Goal: Check status

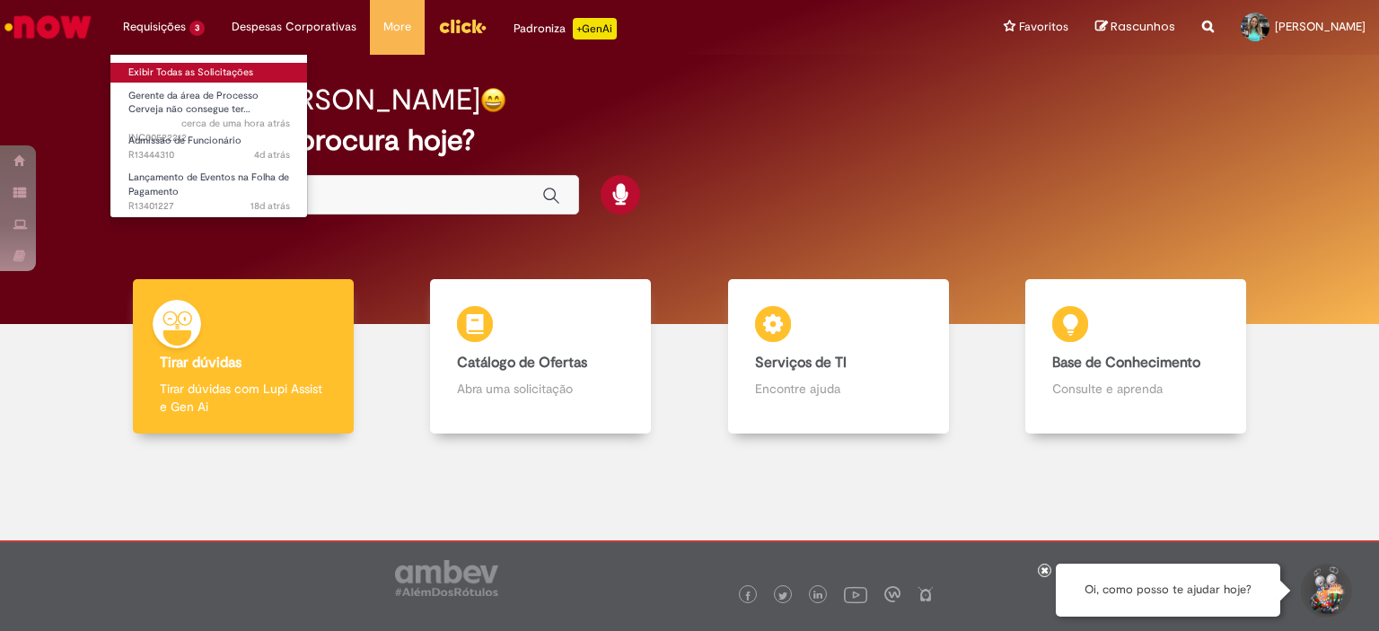
click at [164, 74] on link "Exibir Todas as Solicitações" at bounding box center [209, 73] width 198 height 20
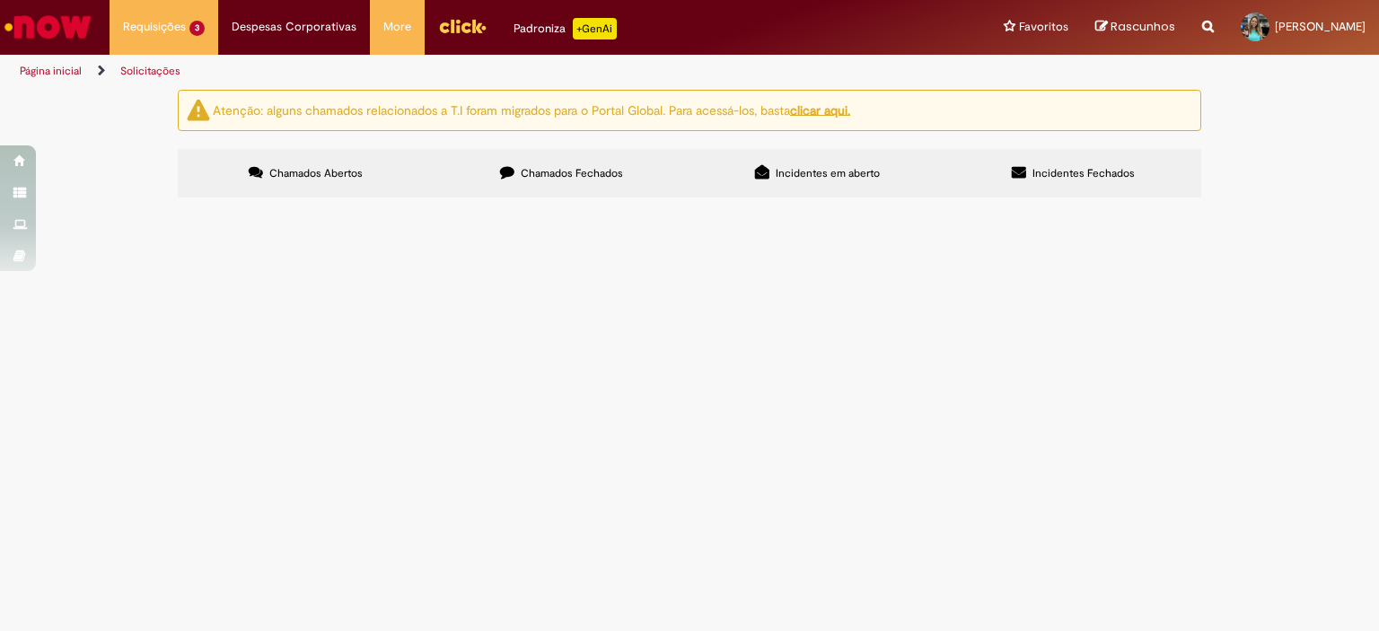
click at [0, 0] on span "Boa tarde! Tudo bem? A candidata [PERSON_NAME] - CPF: 469103128-64 estava com a…" at bounding box center [0, 0] width 0 height 0
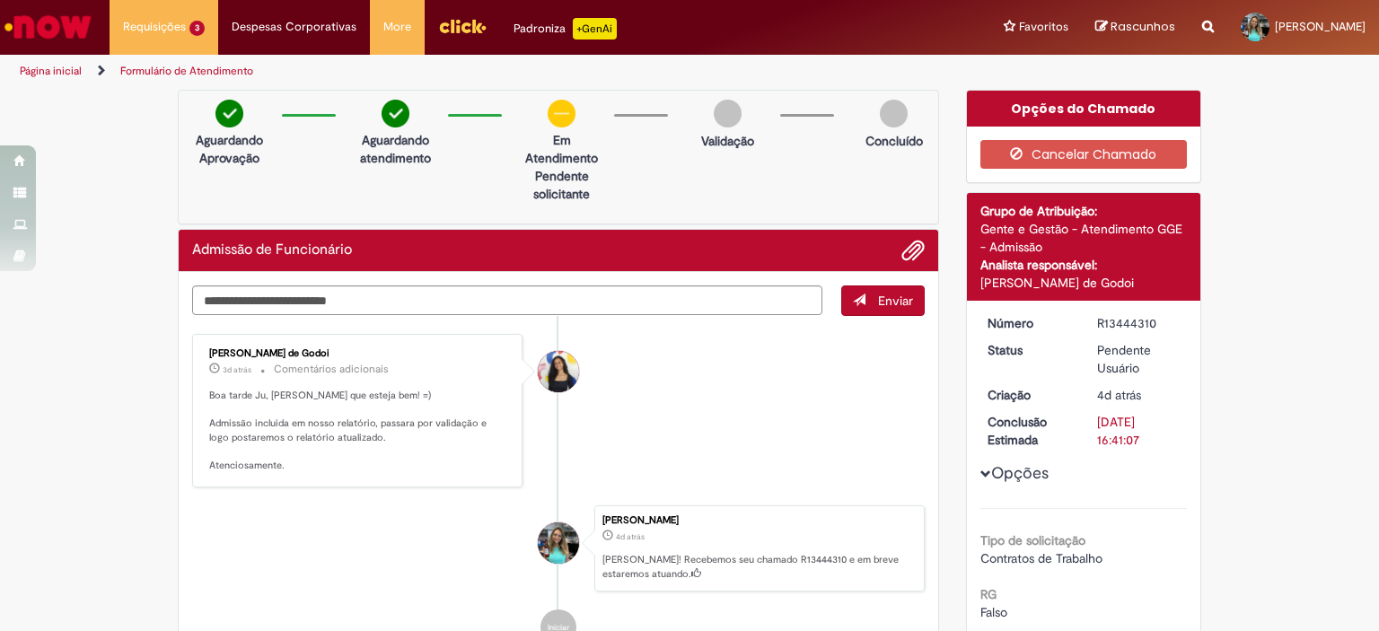
click at [60, 24] on img "Ir para a Homepage" at bounding box center [48, 27] width 92 height 36
